Goal: Answer question/provide support

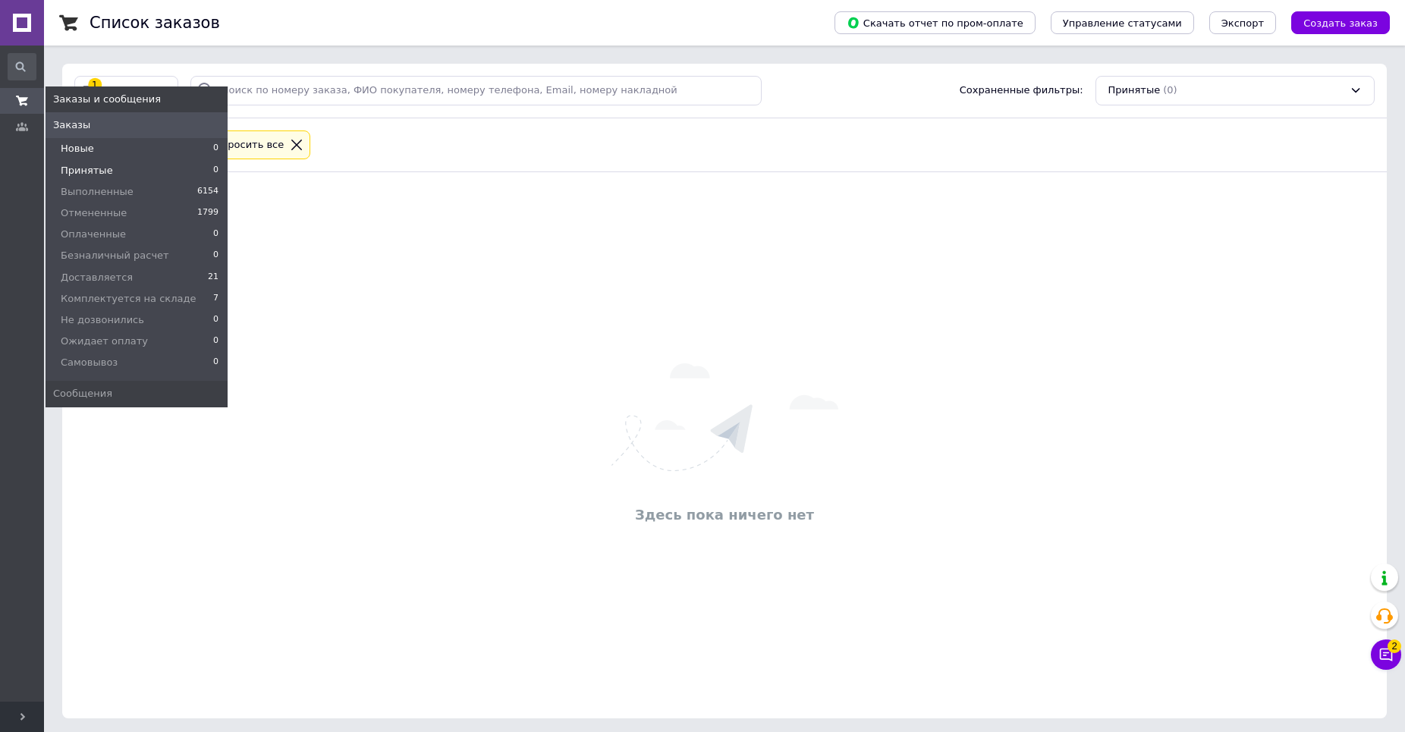
click at [93, 142] on li "Новые 0" at bounding box center [137, 148] width 182 height 21
click at [91, 175] on span "Принятые" at bounding box center [87, 171] width 52 height 14
click at [98, 231] on span "Оплаченные" at bounding box center [93, 235] width 65 height 14
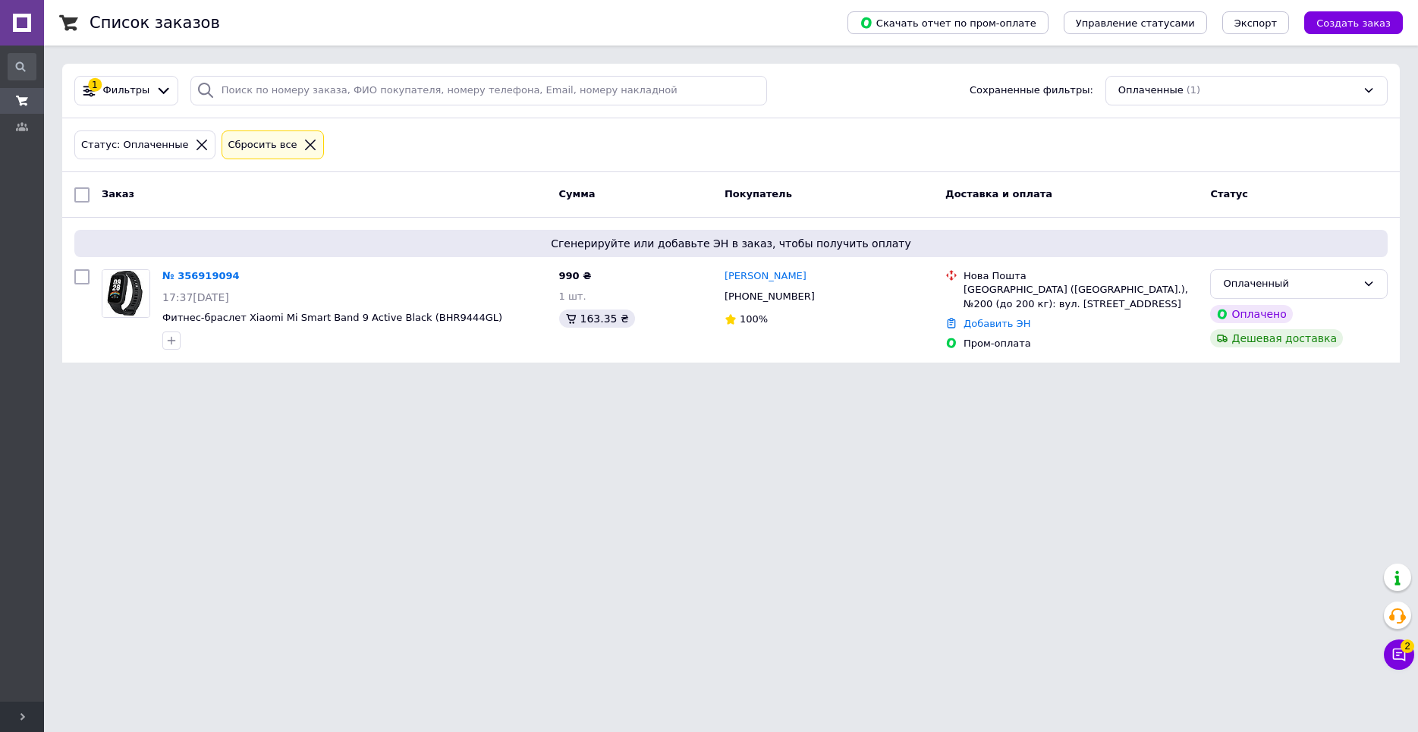
click at [422, 381] on html "1st Market Ваш ID: 3240585 Сайт 1st Market Кабинет покупателя Проверить состоян…" at bounding box center [709, 190] width 1418 height 381
click at [1405, 659] on icon at bounding box center [1399, 654] width 15 height 15
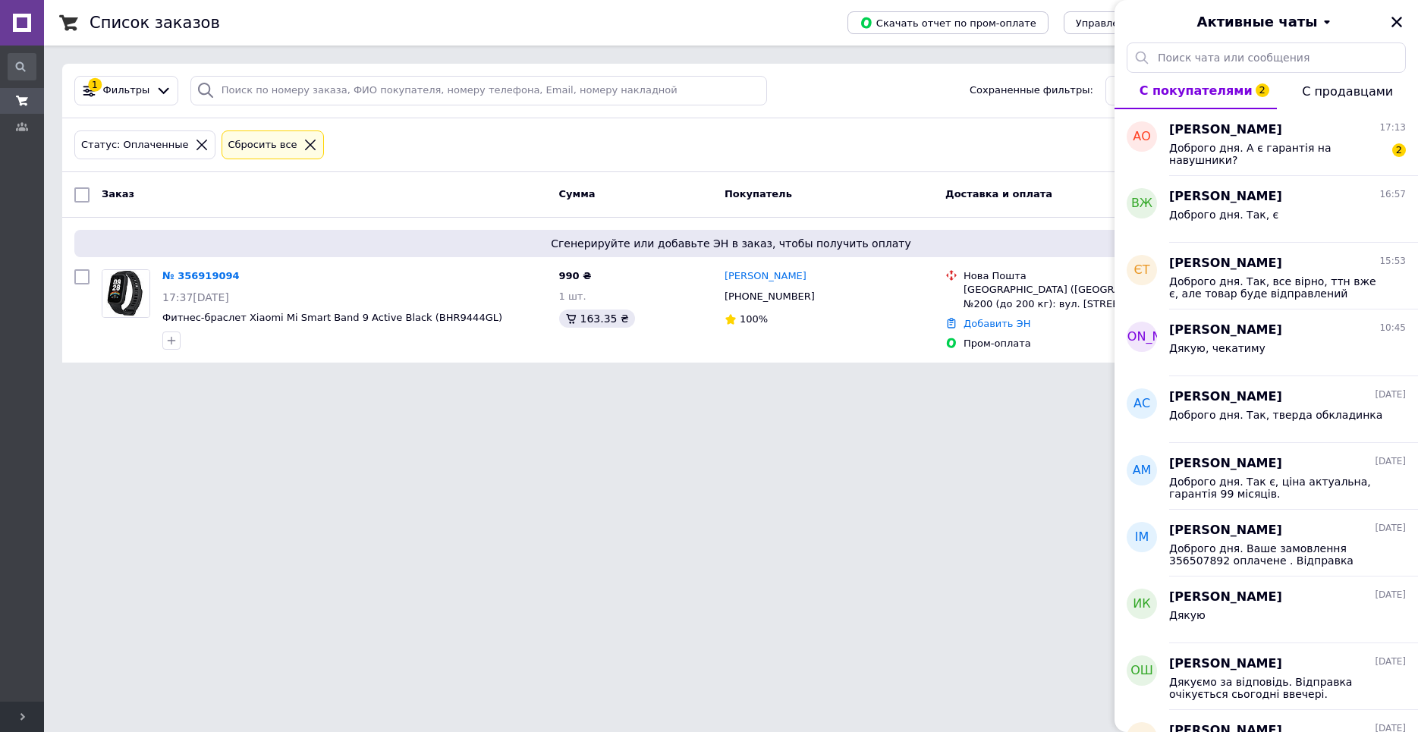
click at [919, 381] on html "1st Market Ваш ID: 3240585 Сайт 1st Market Кабинет покупателя Проверить состоян…" at bounding box center [709, 190] width 1418 height 381
click at [211, 277] on link "№ 356919094" at bounding box center [200, 275] width 77 height 11
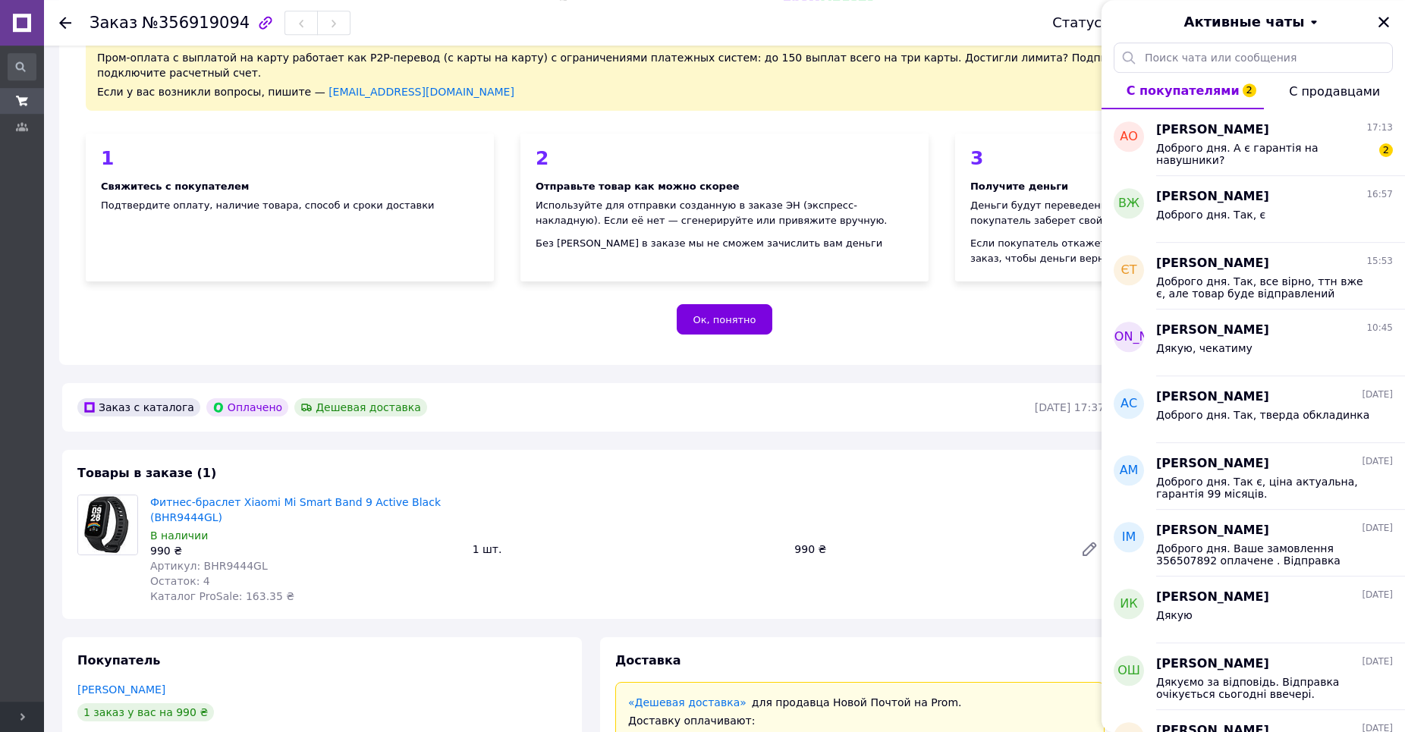
scroll to position [258, 0]
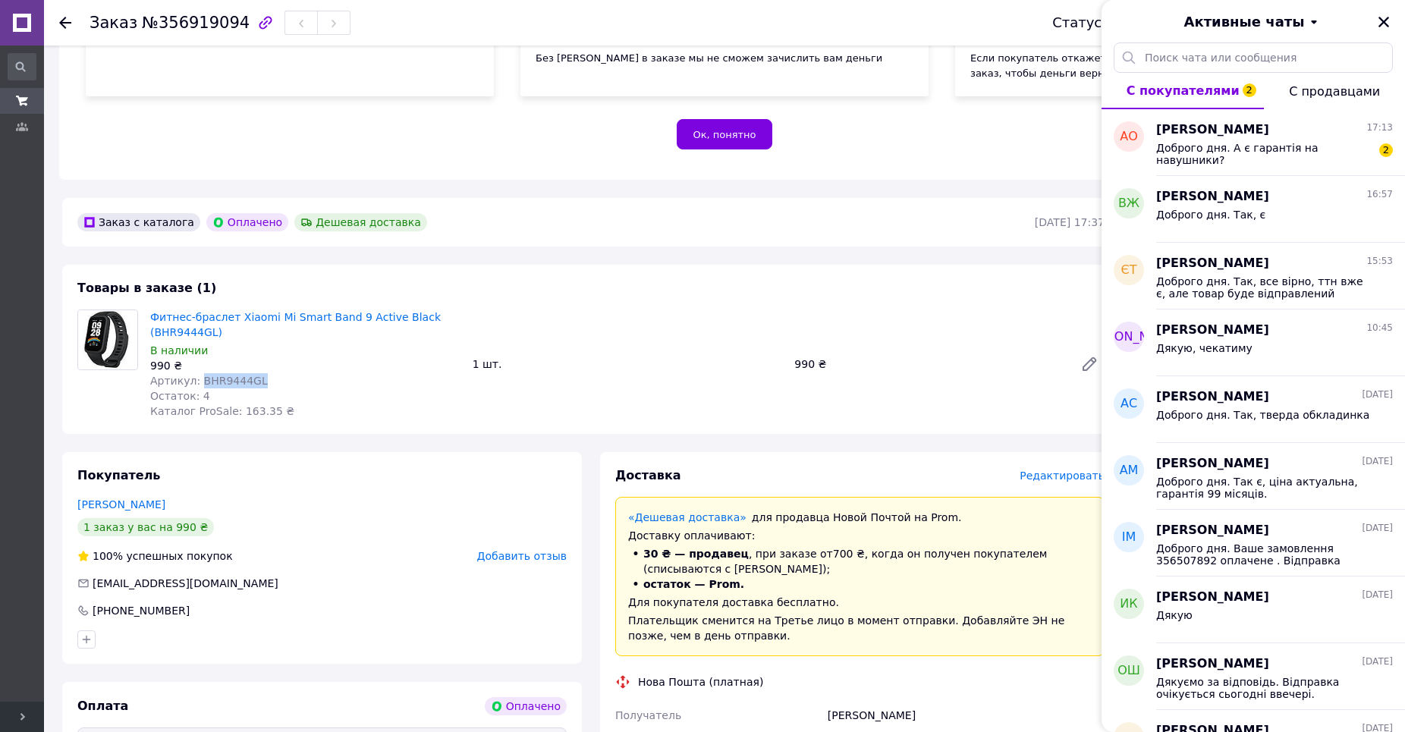
drag, startPoint x: 252, startPoint y: 370, endPoint x: 197, endPoint y: 367, distance: 55.4
click at [197, 373] on div "Артикул: BHR9444GL" at bounding box center [305, 380] width 310 height 15
copy span "BHR9444GL"
click at [1384, 20] on icon "Закрыть" at bounding box center [1384, 22] width 14 height 14
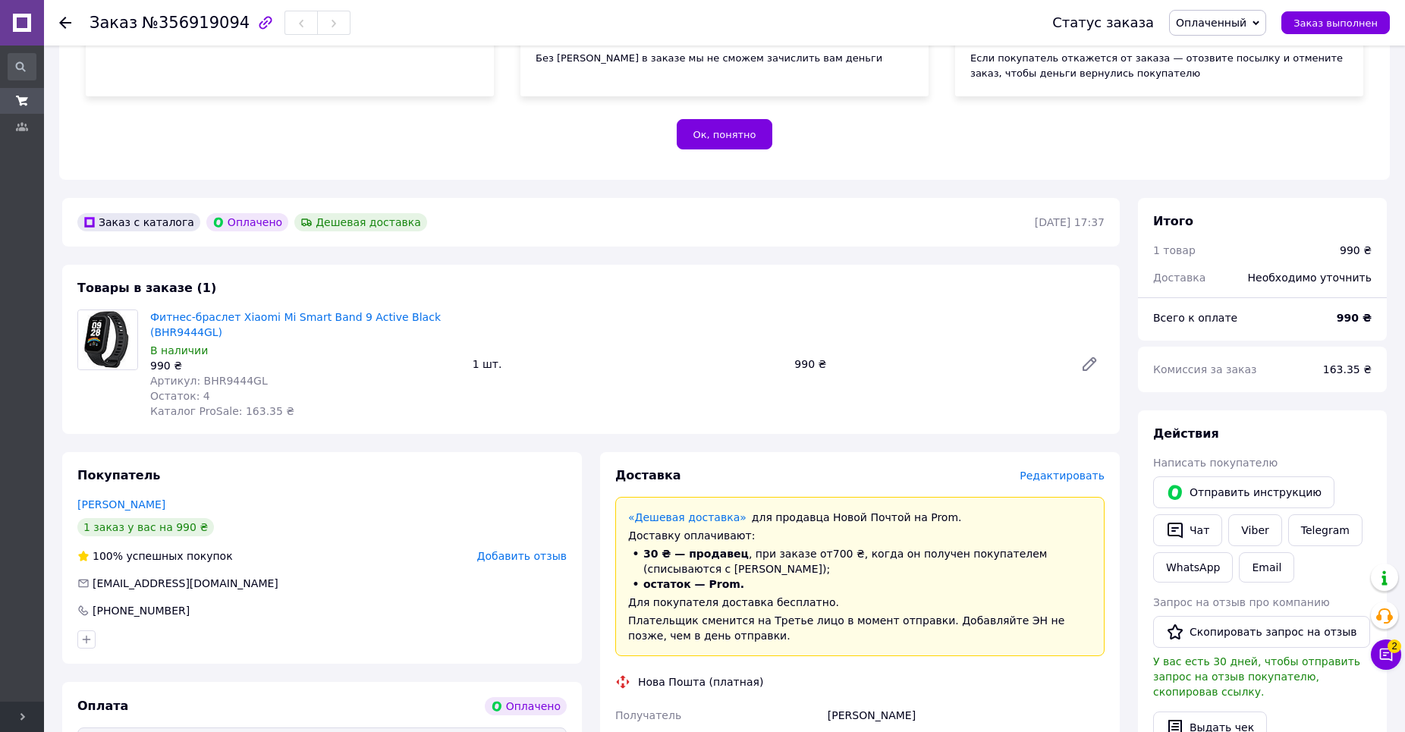
click at [193, 25] on span "№356919094" at bounding box center [196, 23] width 108 height 18
copy span "356919094"
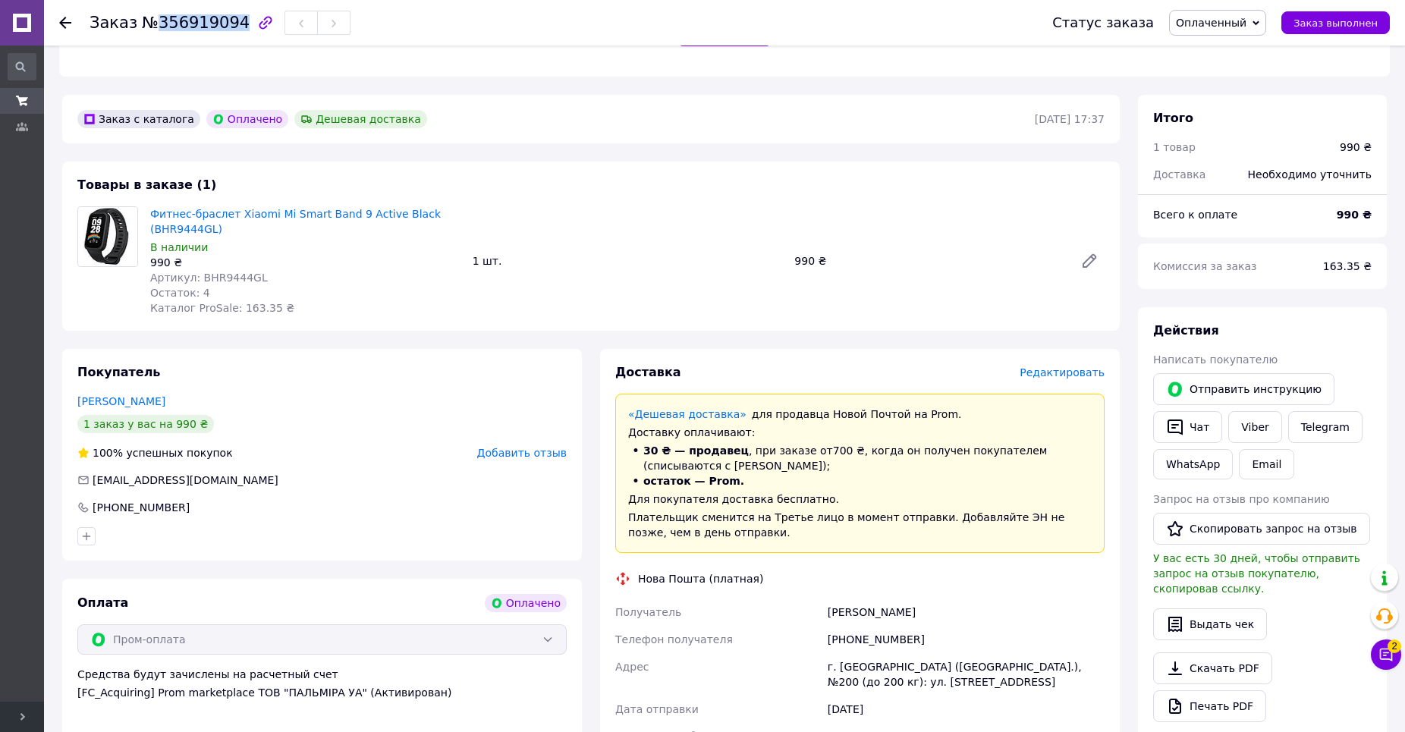
scroll to position [516, 0]
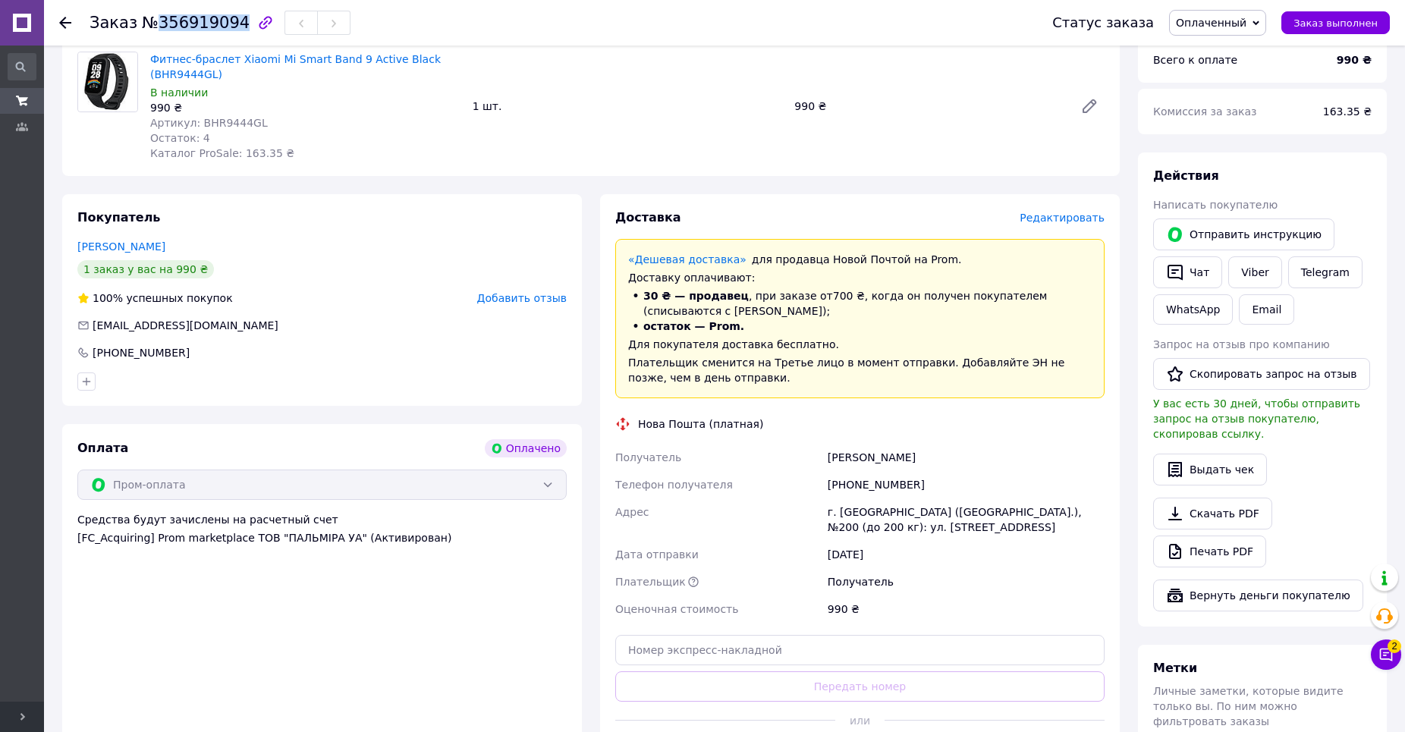
drag, startPoint x: 943, startPoint y: 442, endPoint x: 826, endPoint y: 445, distance: 117.7
click at [826, 445] on div "[PERSON_NAME]" at bounding box center [966, 457] width 283 height 27
copy div "[PERSON_NAME]"
drag, startPoint x: 886, startPoint y: 467, endPoint x: 826, endPoint y: 472, distance: 60.1
click at [827, 472] on div "[PHONE_NUMBER]" at bounding box center [966, 484] width 283 height 27
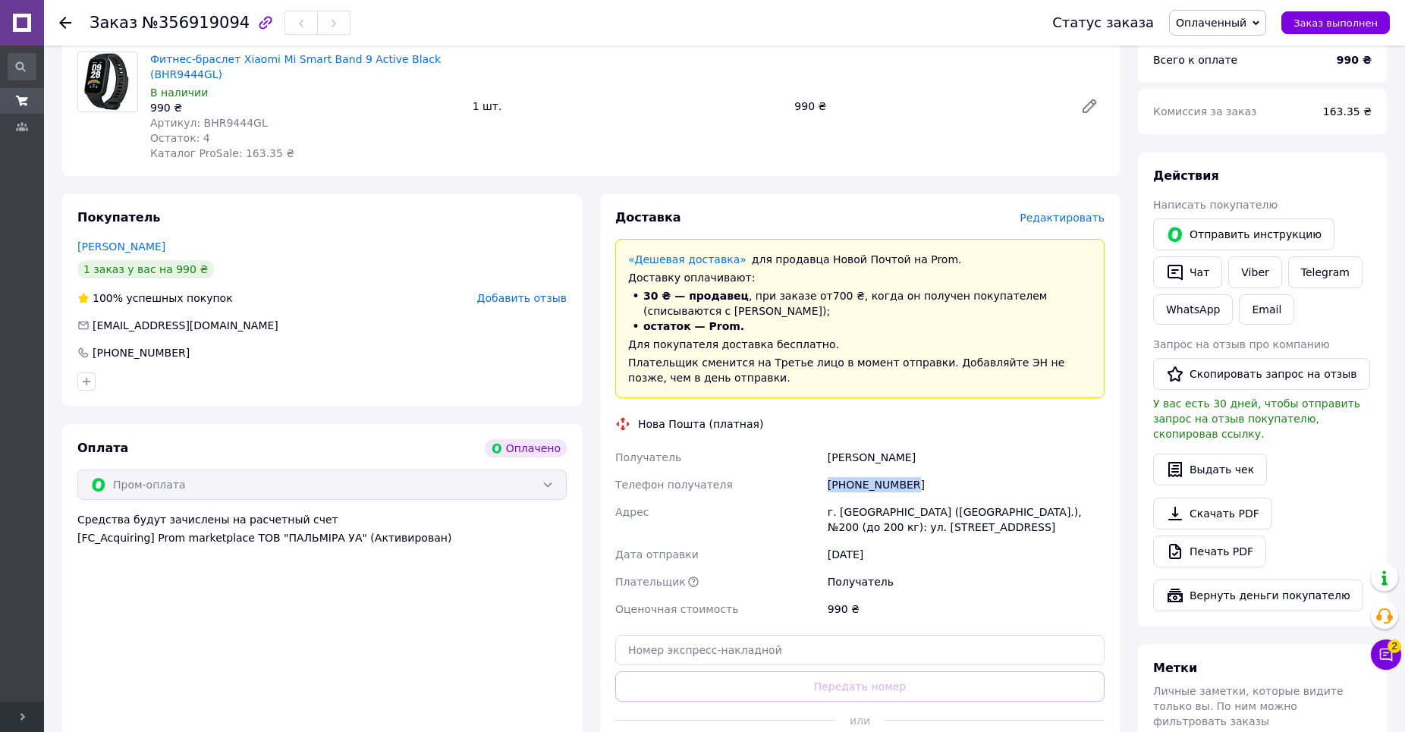
copy div "[PHONE_NUMBER]"
click at [64, 20] on icon at bounding box center [65, 23] width 12 height 12
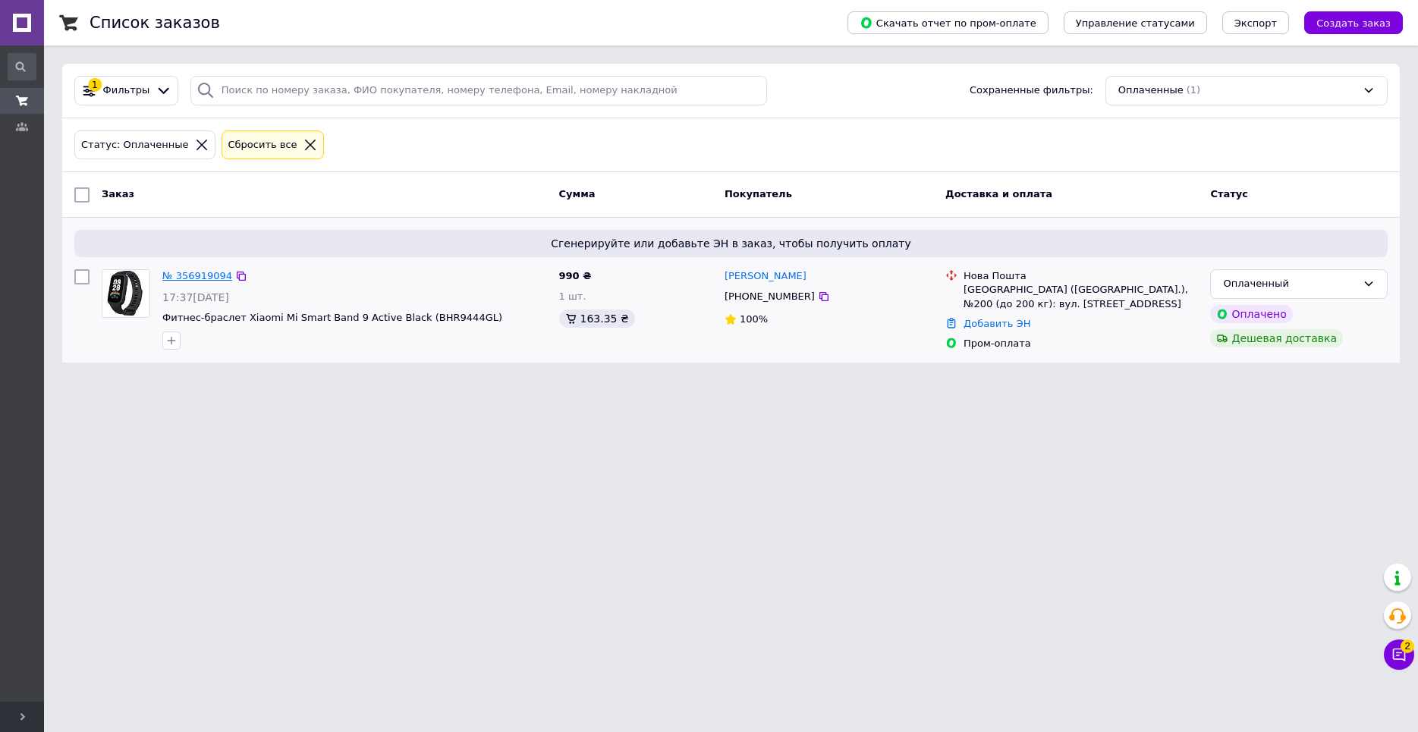
click at [200, 277] on link "№ 356919094" at bounding box center [197, 275] width 70 height 11
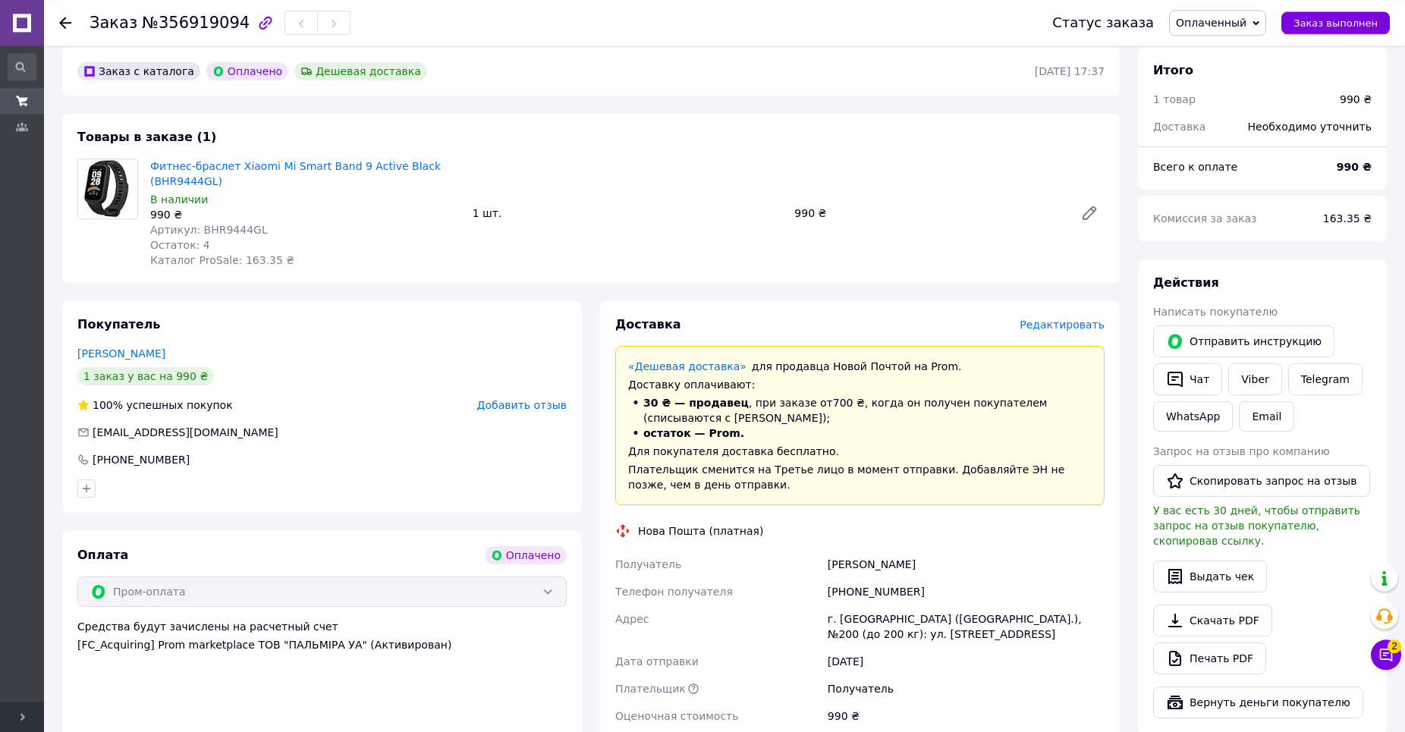
scroll to position [413, 0]
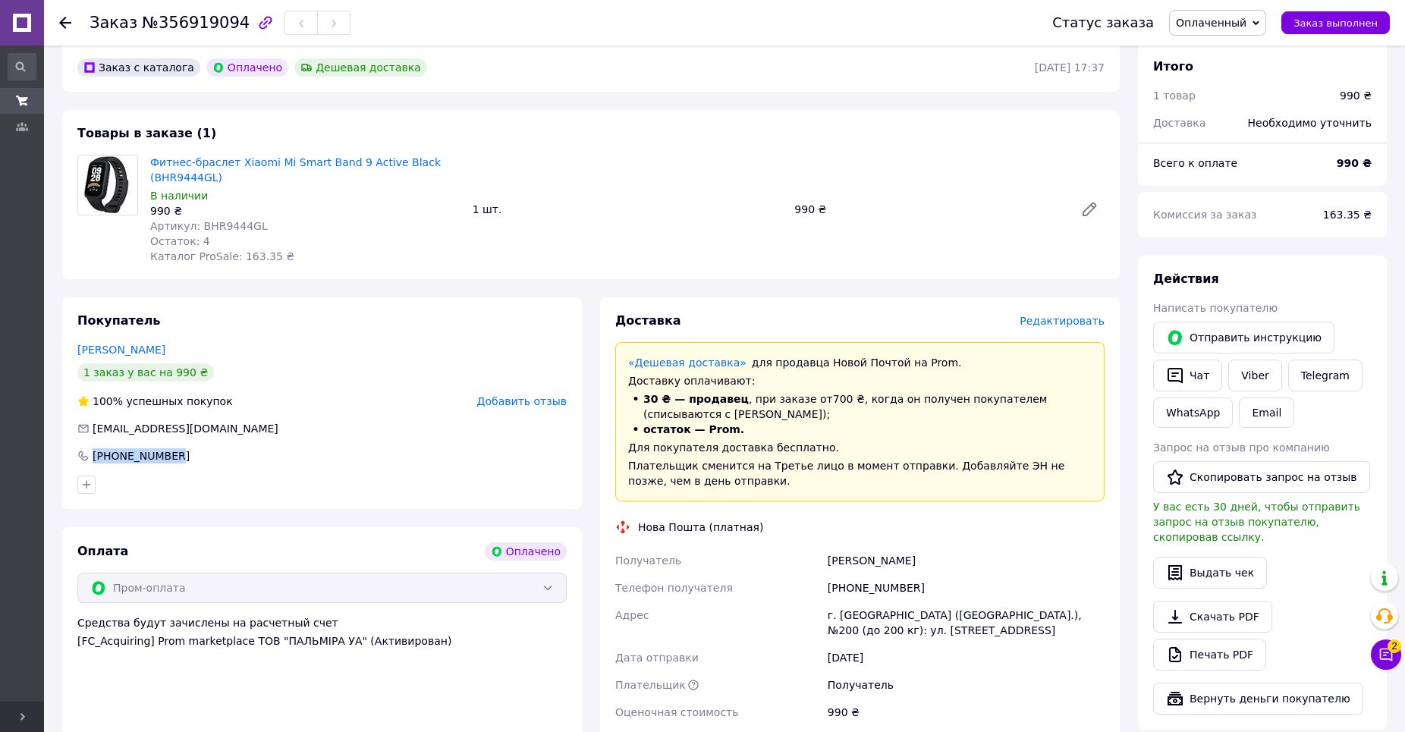
drag, startPoint x: 168, startPoint y: 445, endPoint x: 94, endPoint y: 447, distance: 73.6
click at [94, 448] on div "[PHONE_NUMBER]" at bounding box center [322, 455] width 492 height 15
copy div "[PHONE_NUMBER]"
click at [1383, 656] on icon at bounding box center [1386, 654] width 15 height 15
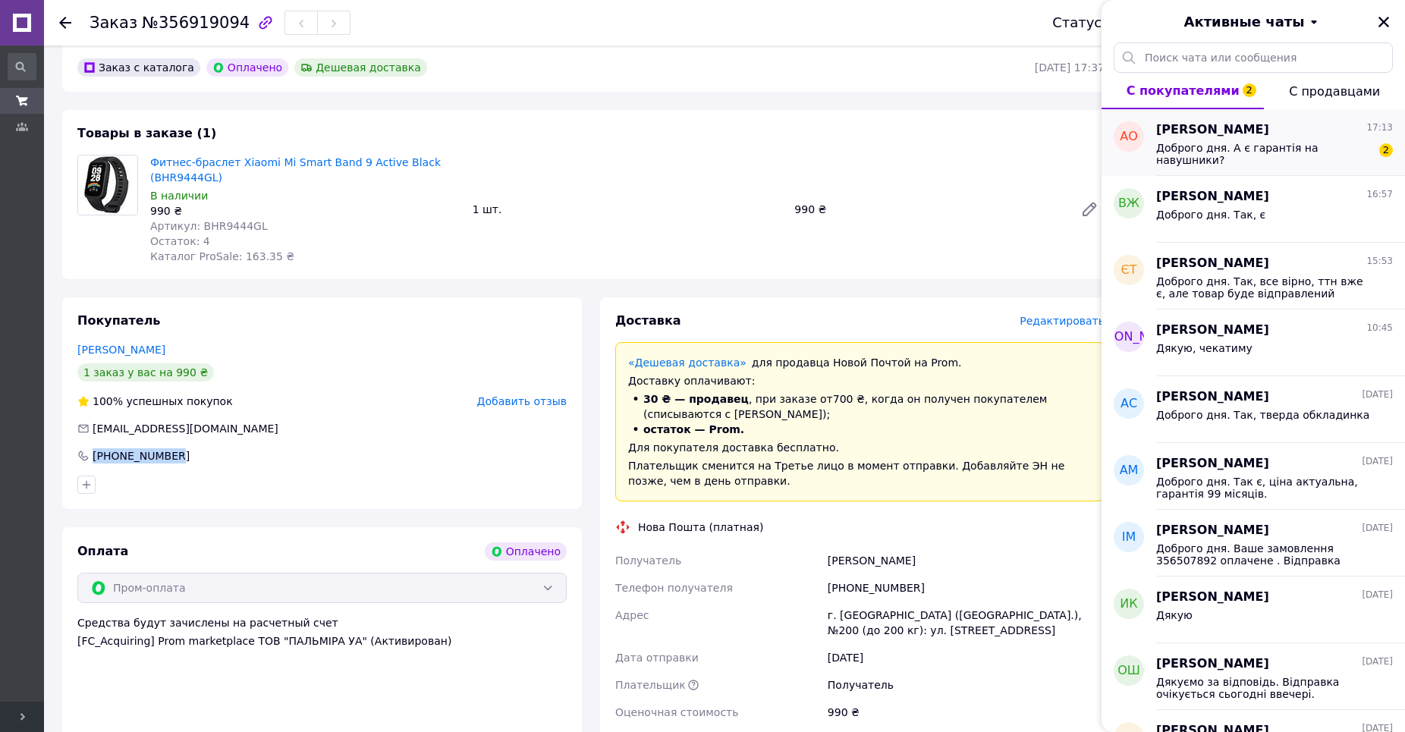
click at [1276, 146] on span "Доброго дня. А є гарантія на навушники?" at bounding box center [1264, 154] width 216 height 24
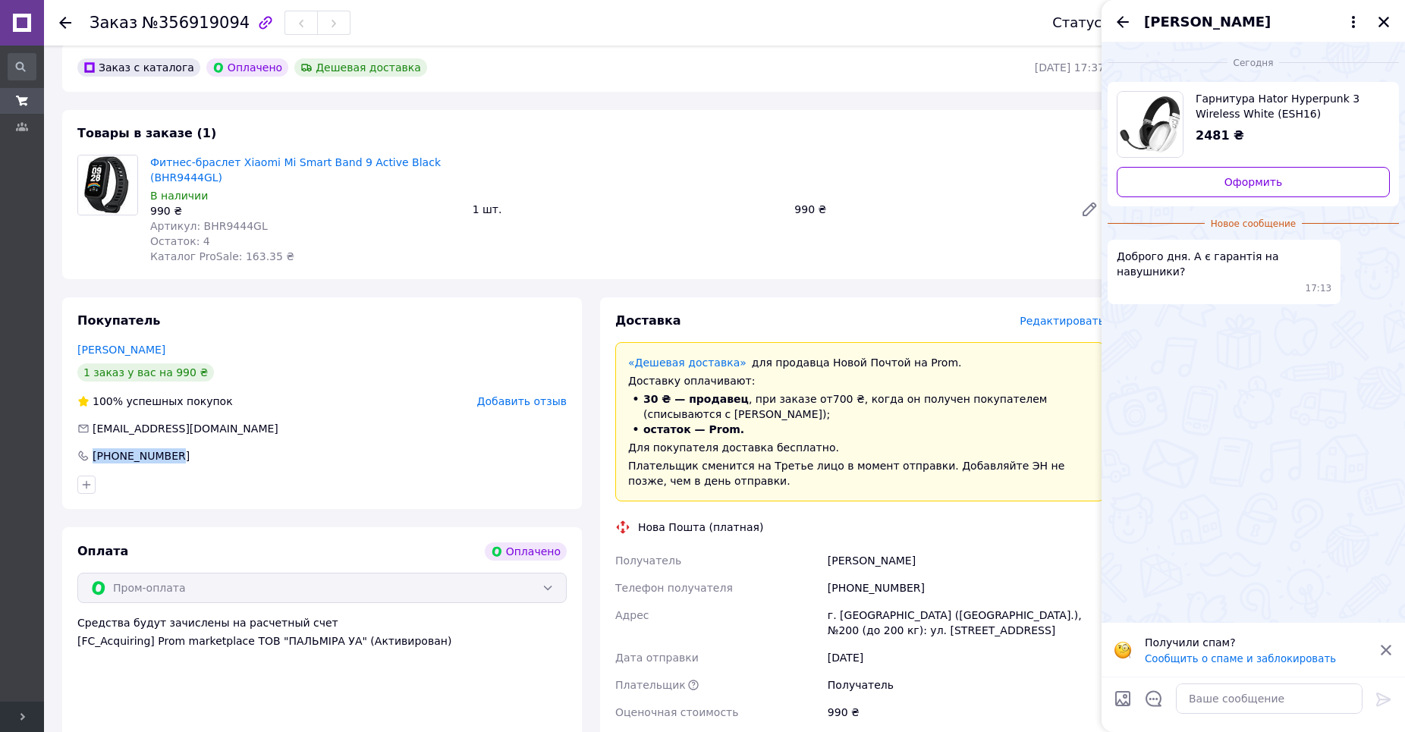
click at [1305, 103] on span "Гарнитура Hator Hyperpunk 3 Wireless White (ESH16)" at bounding box center [1287, 106] width 182 height 30
click at [1238, 700] on textarea at bounding box center [1269, 699] width 187 height 30
paste textarea "так, звичайно, гарантія 24 місяці"
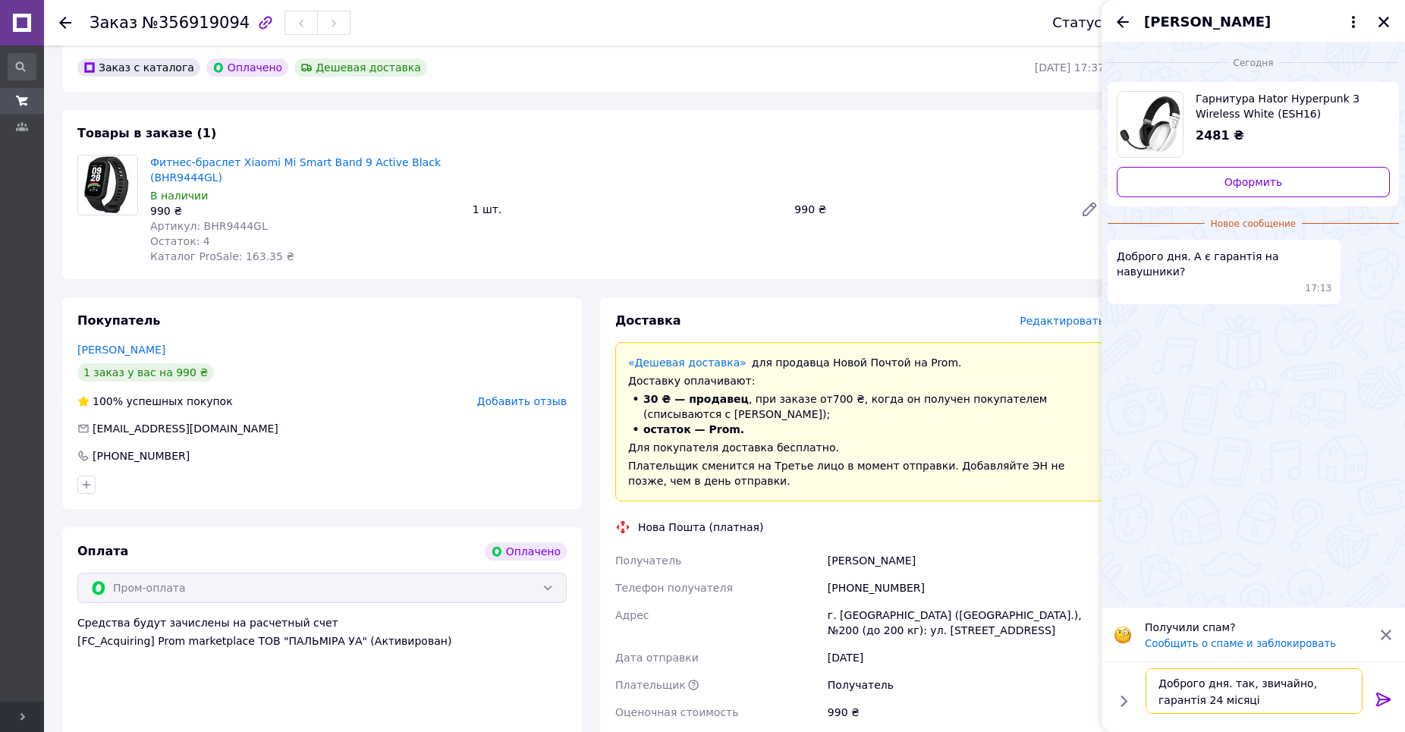
drag, startPoint x: 1232, startPoint y: 682, endPoint x: 1236, endPoint y: 713, distance: 31.3
click at [1232, 684] on textarea "Доброго дня. так, звичайно, гарантія 24 місяці" at bounding box center [1254, 692] width 217 height 46
click at [1263, 709] on textarea "Доброго дня. Так, звичайно, гарантія 24 місяці" at bounding box center [1254, 692] width 217 height 46
type textarea "Доброго дня. Так, звичайно, гарантія 24 місяці"
click at [1389, 697] on icon at bounding box center [1384, 700] width 18 height 18
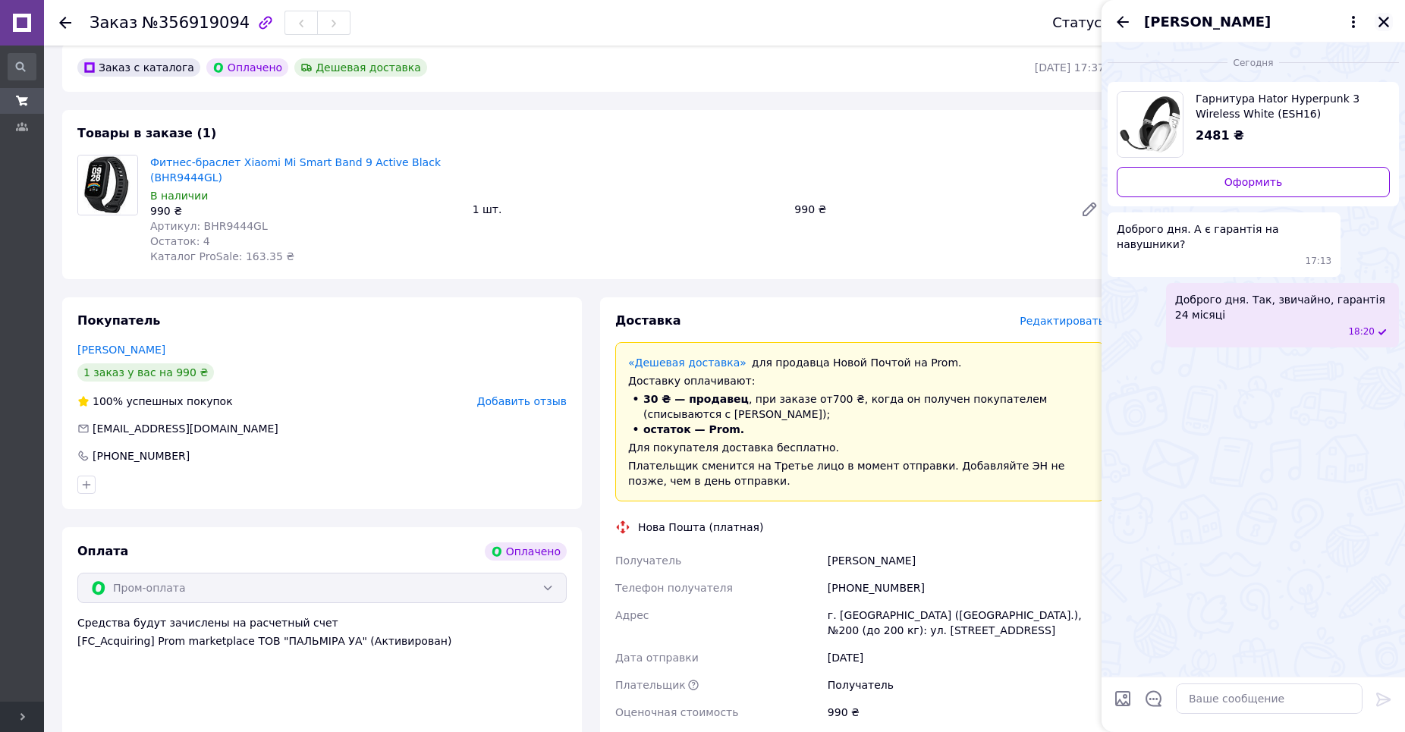
click at [1388, 26] on icon "Закрыть" at bounding box center [1384, 22] width 11 height 11
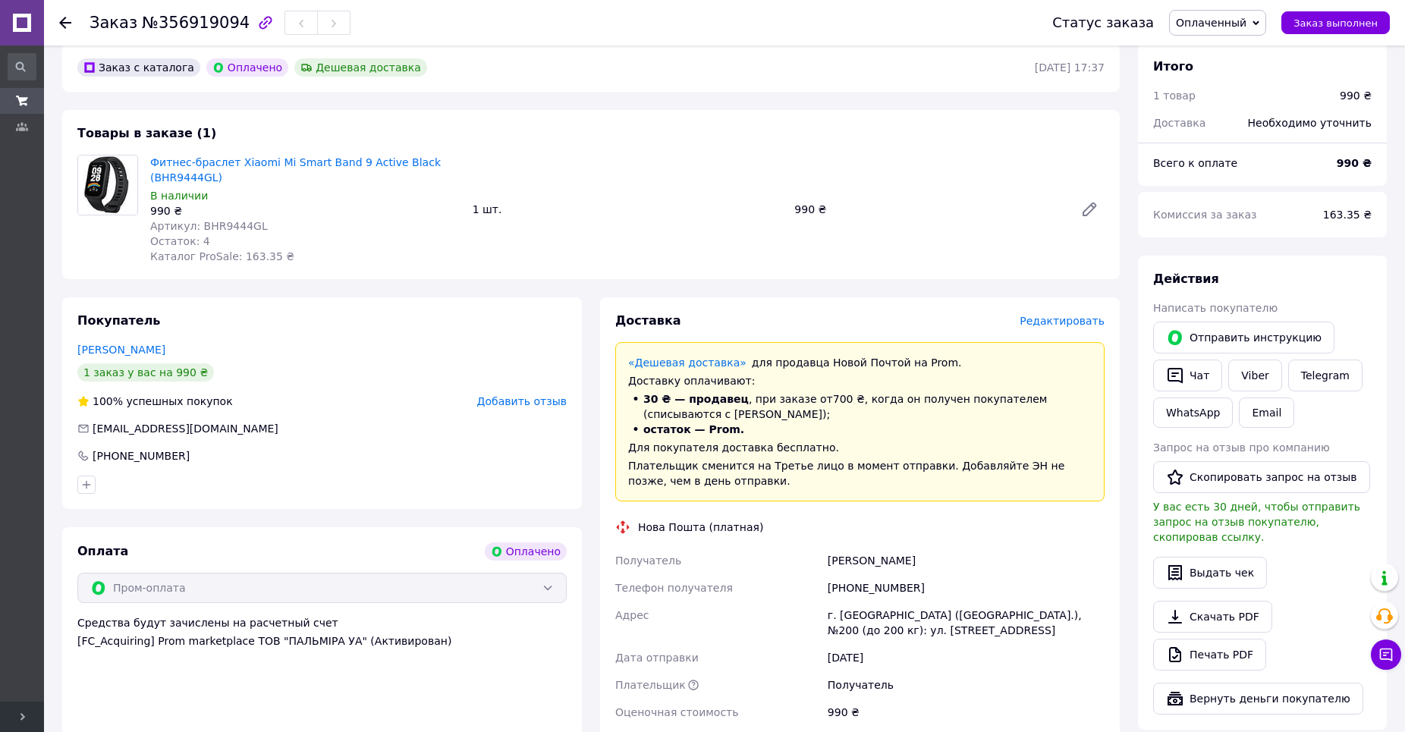
click at [70, 21] on div at bounding box center [74, 23] width 30 height 46
click at [64, 20] on icon at bounding box center [65, 23] width 12 height 12
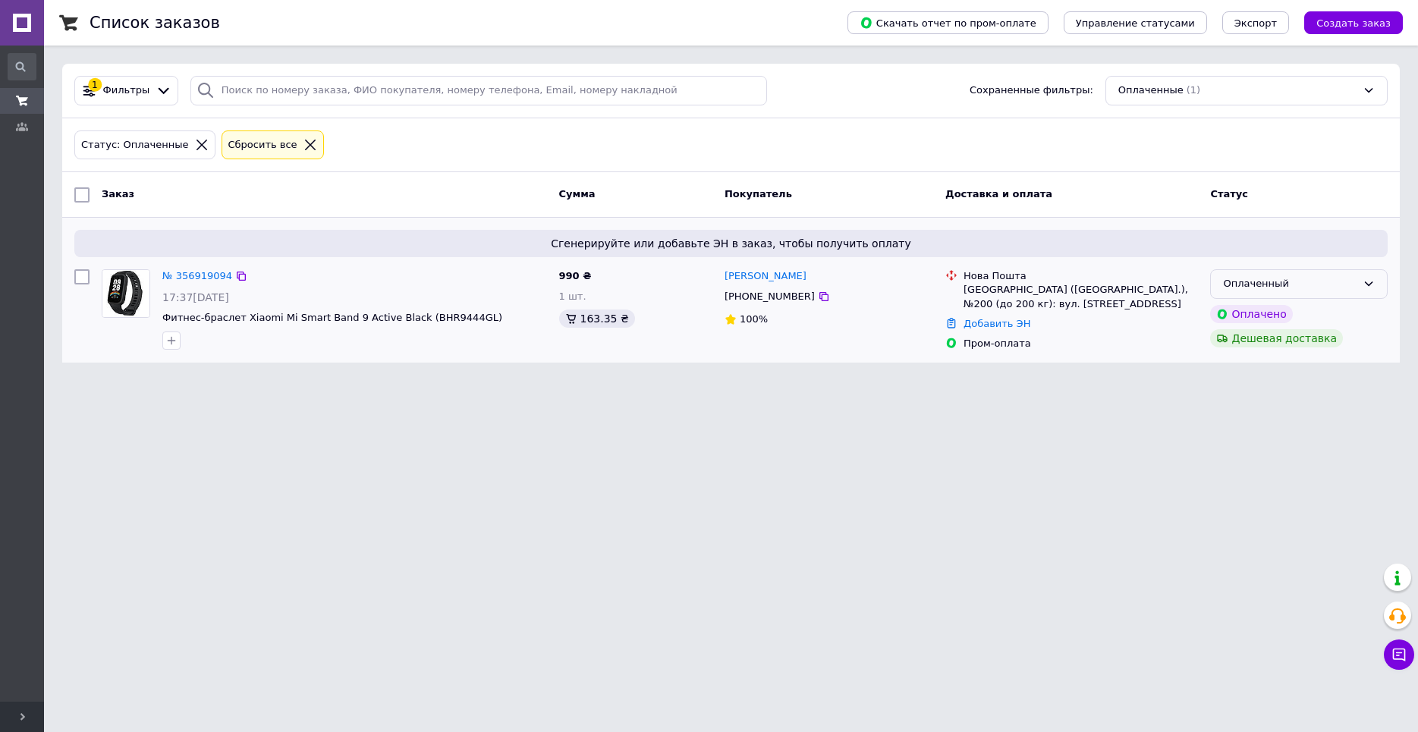
drag, startPoint x: 1338, startPoint y: 288, endPoint x: 1329, endPoint y: 291, distance: 9.9
click at [1338, 287] on div "Оплаченный" at bounding box center [1290, 284] width 134 height 16
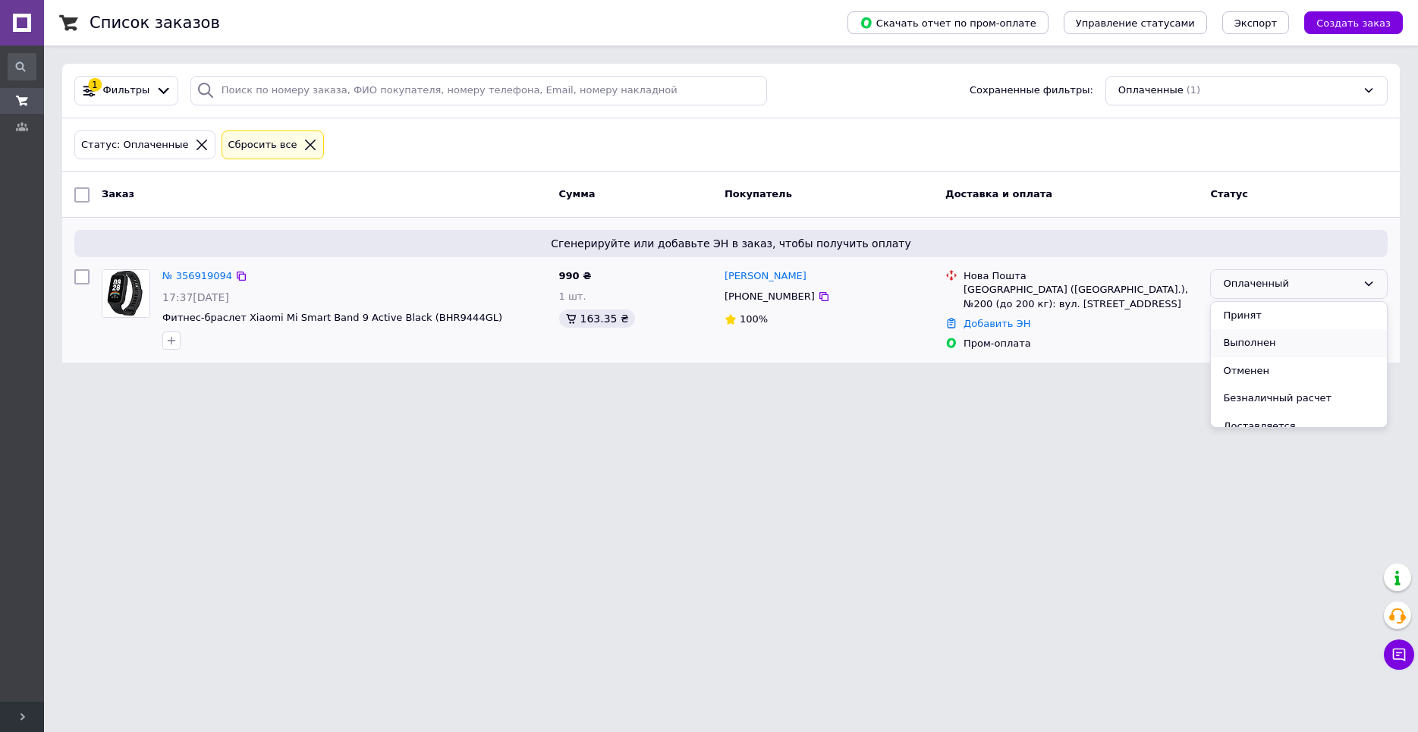
scroll to position [52, 0]
click at [1282, 401] on li "Комплектуется на складе" at bounding box center [1299, 403] width 176 height 28
